Goal: Task Accomplishment & Management: Manage account settings

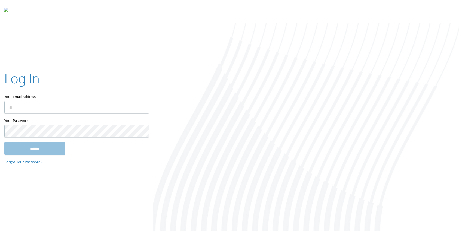
type input "**********"
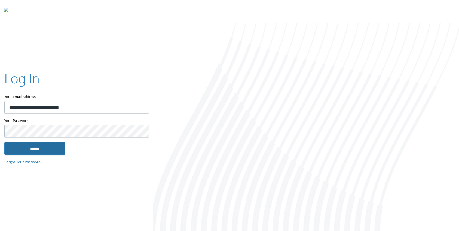
click at [47, 148] on input "******" at bounding box center [34, 148] width 61 height 13
type input "**********"
click at [44, 146] on input "******" at bounding box center [34, 148] width 61 height 13
